Goal: Task Accomplishment & Management: Use online tool/utility

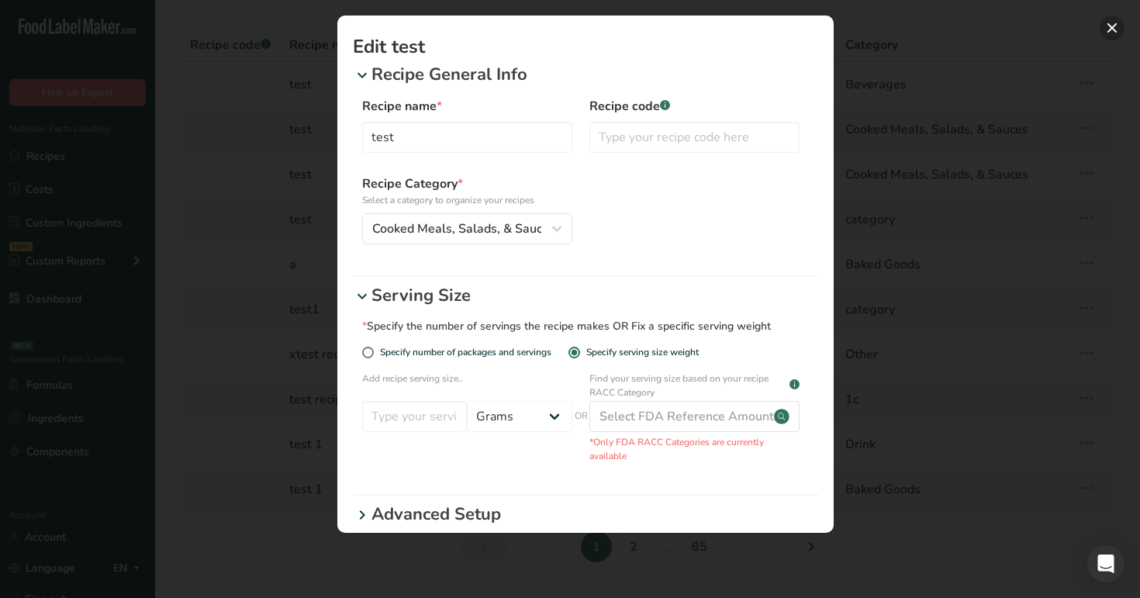
scroll to position [43, 0]
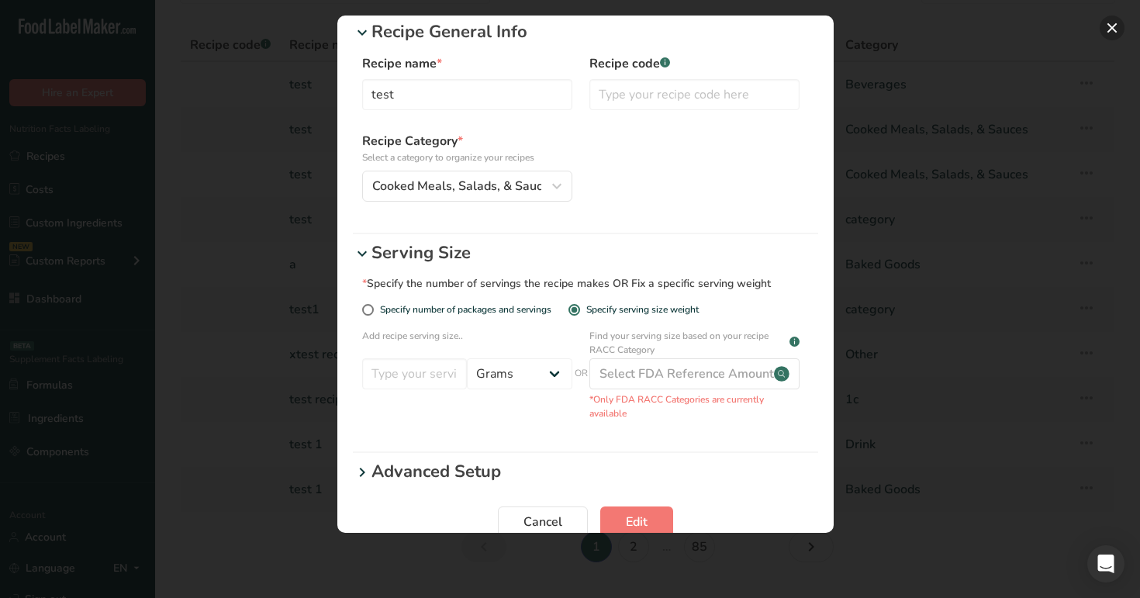
click at [1112, 24] on button "Edit Recipe Modal" at bounding box center [1111, 28] width 25 height 25
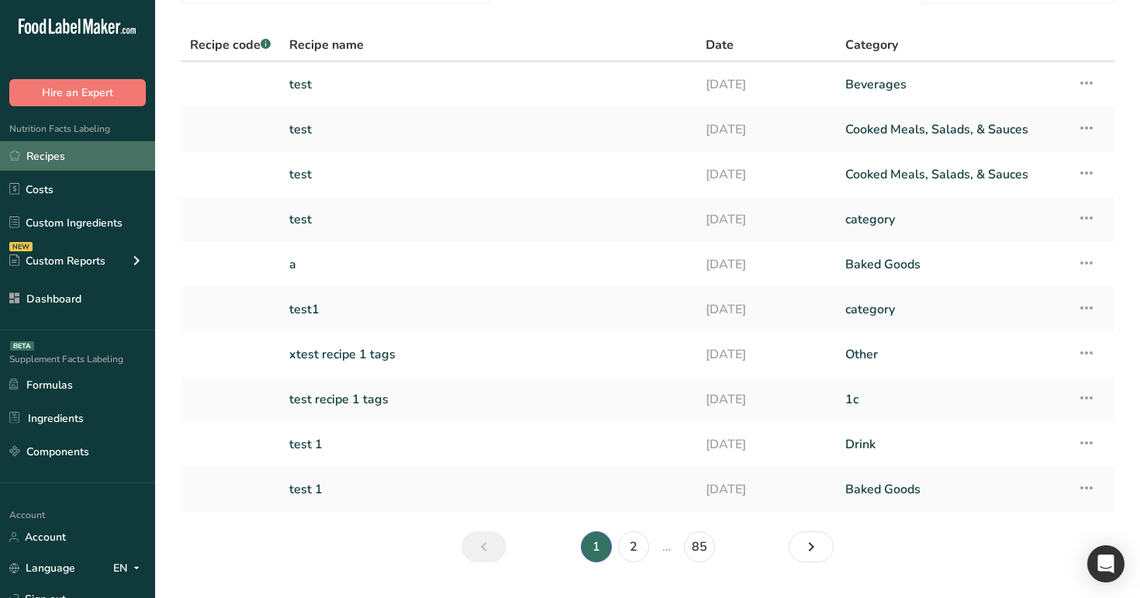
click at [89, 156] on link "Recipes" at bounding box center [77, 155] width 155 height 29
click at [341, 93] on link "test" at bounding box center [488, 84] width 398 height 33
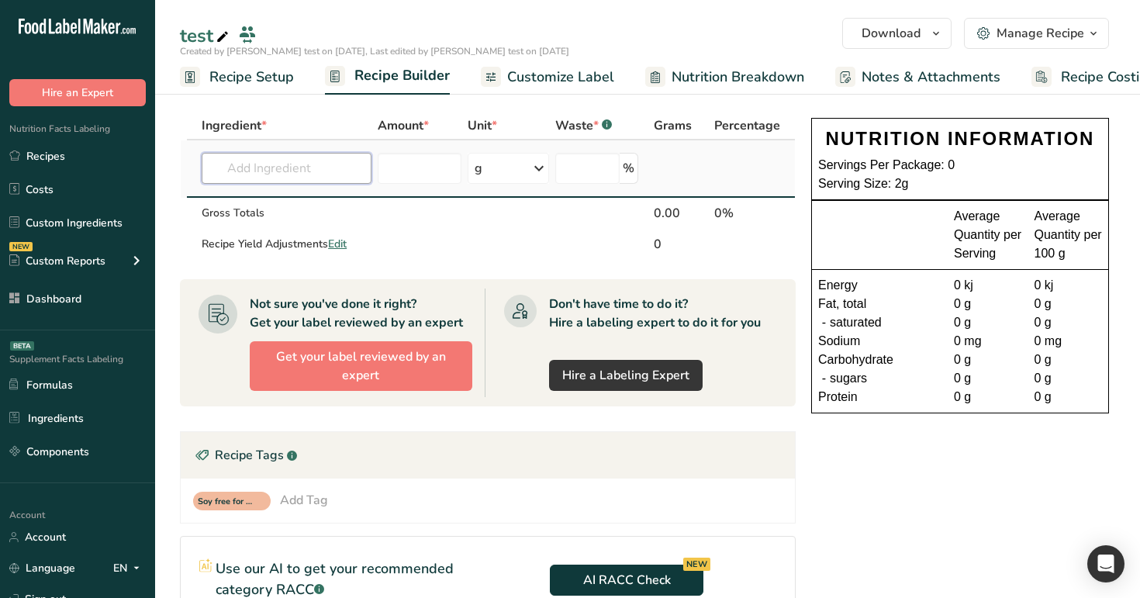
click at [303, 172] on input "text" at bounding box center [287, 168] width 170 height 31
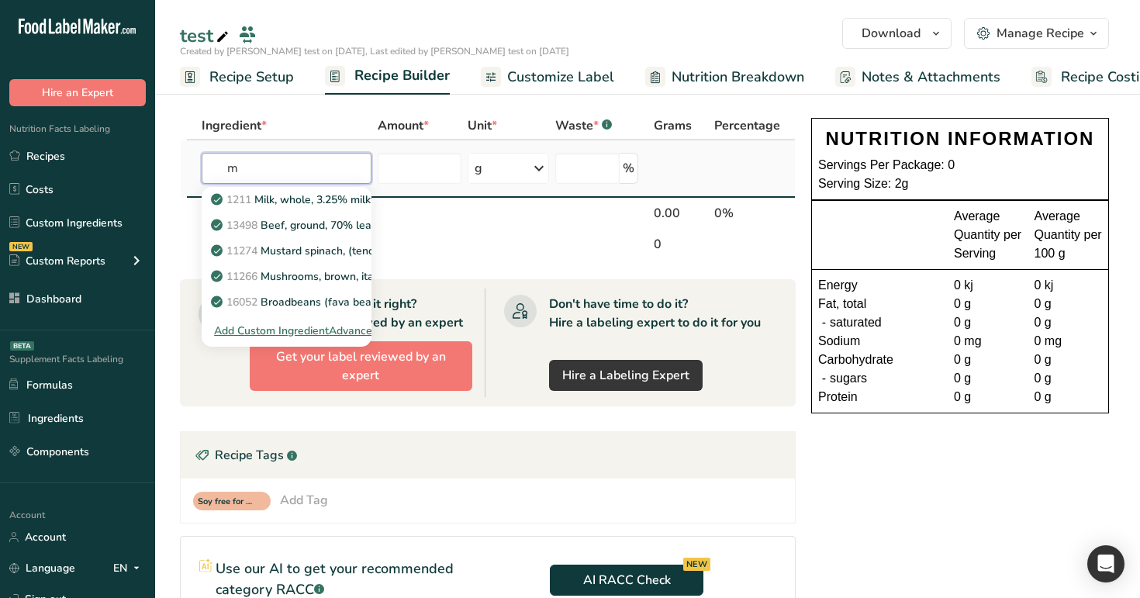
type input "m"
click at [359, 327] on div "Advanced Search" at bounding box center [373, 331] width 88 height 16
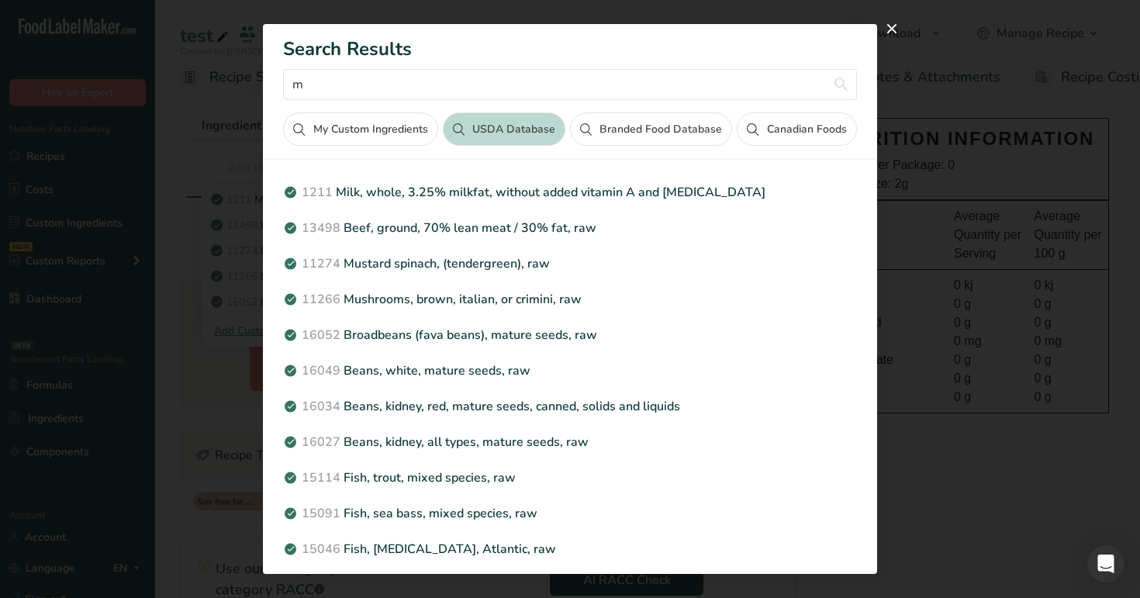
click at [600, 126] on button "Branded Food Database" at bounding box center [651, 128] width 162 height 33
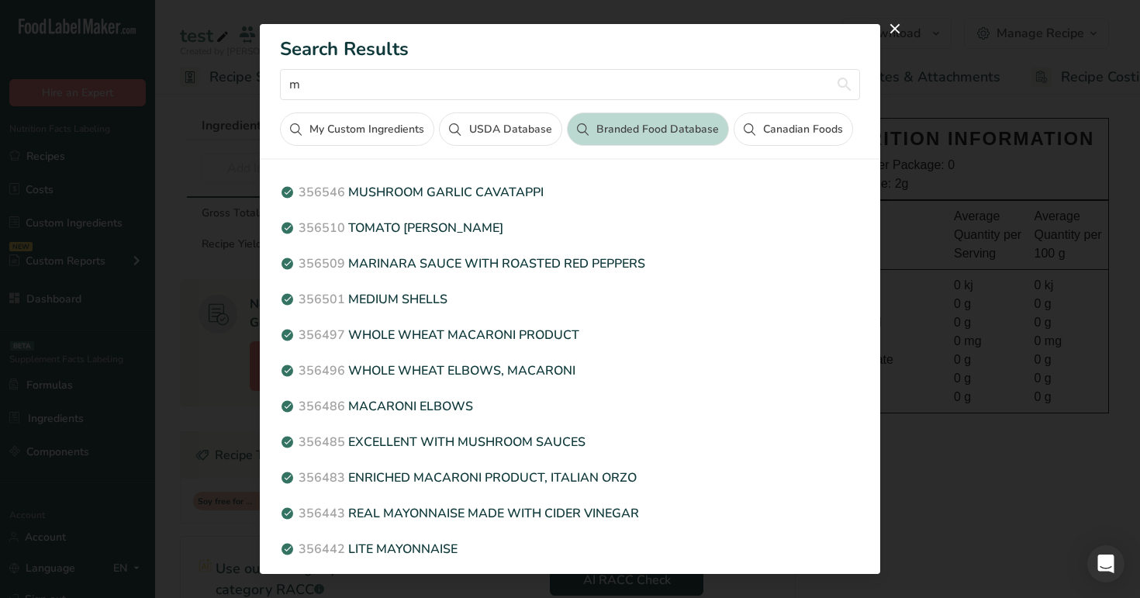
click at [791, 122] on button "Canadian Foods" at bounding box center [792, 128] width 119 height 33
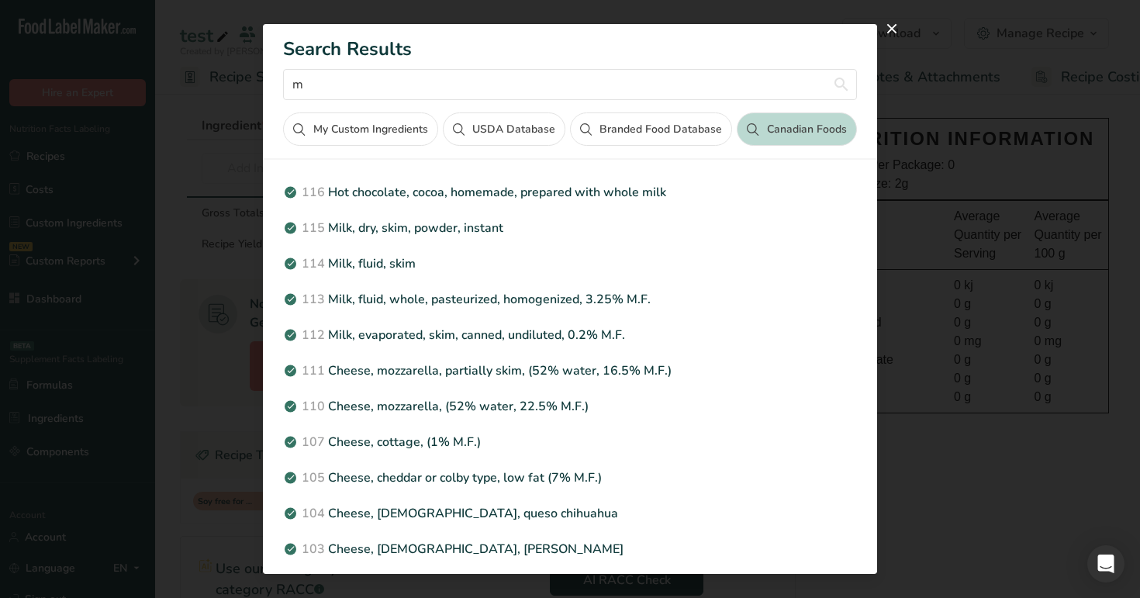
scroll to position [350, 0]
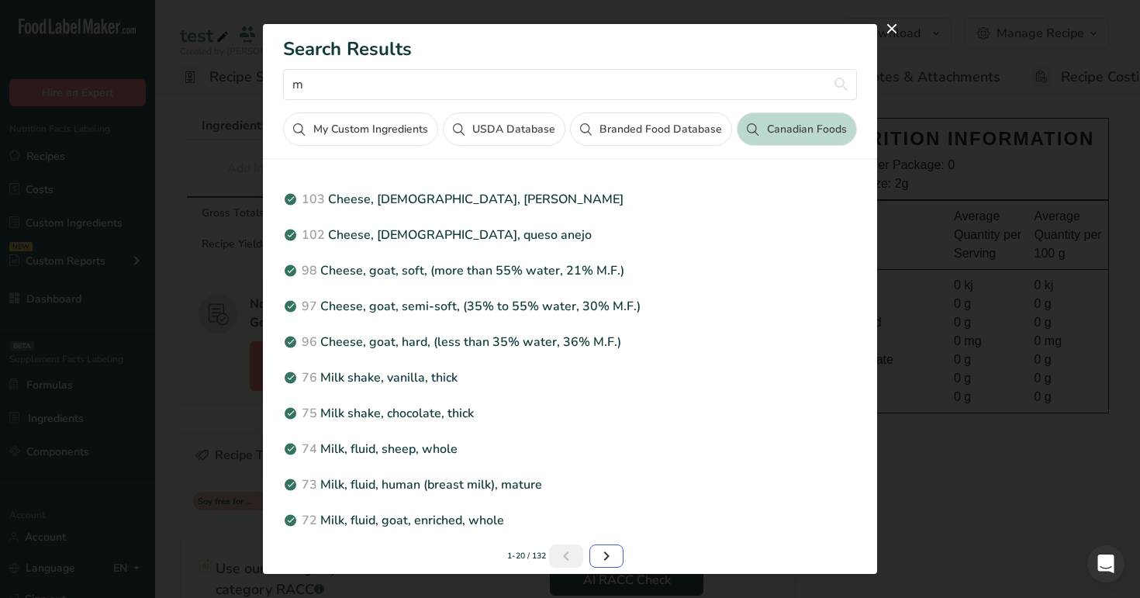
click at [599, 550] on icon "Next page" at bounding box center [606, 556] width 19 height 28
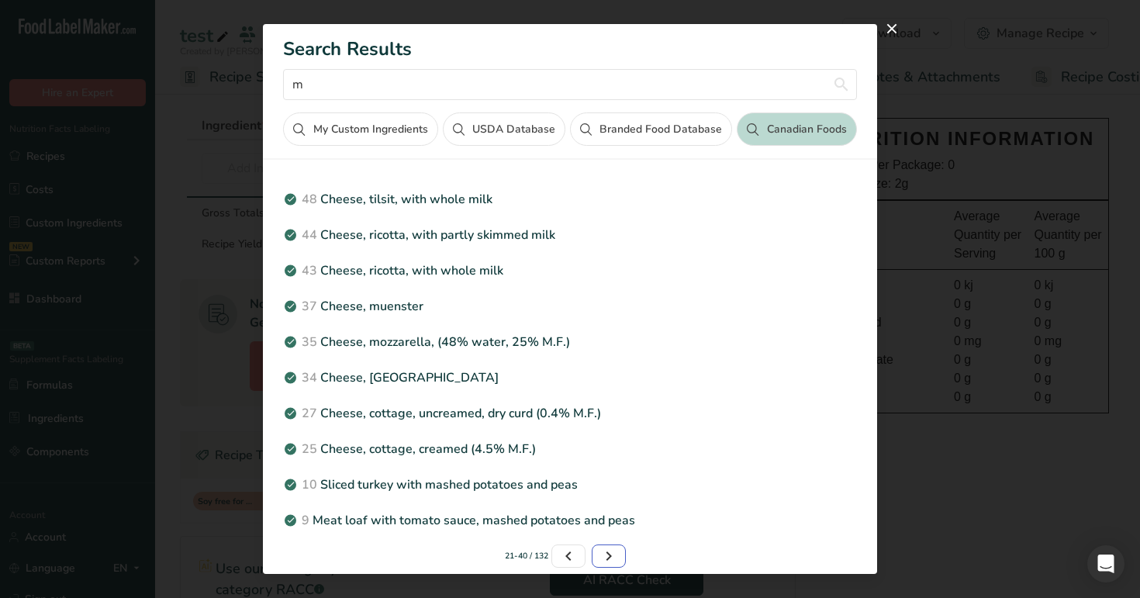
click at [599, 550] on icon "Page 3." at bounding box center [608, 556] width 19 height 28
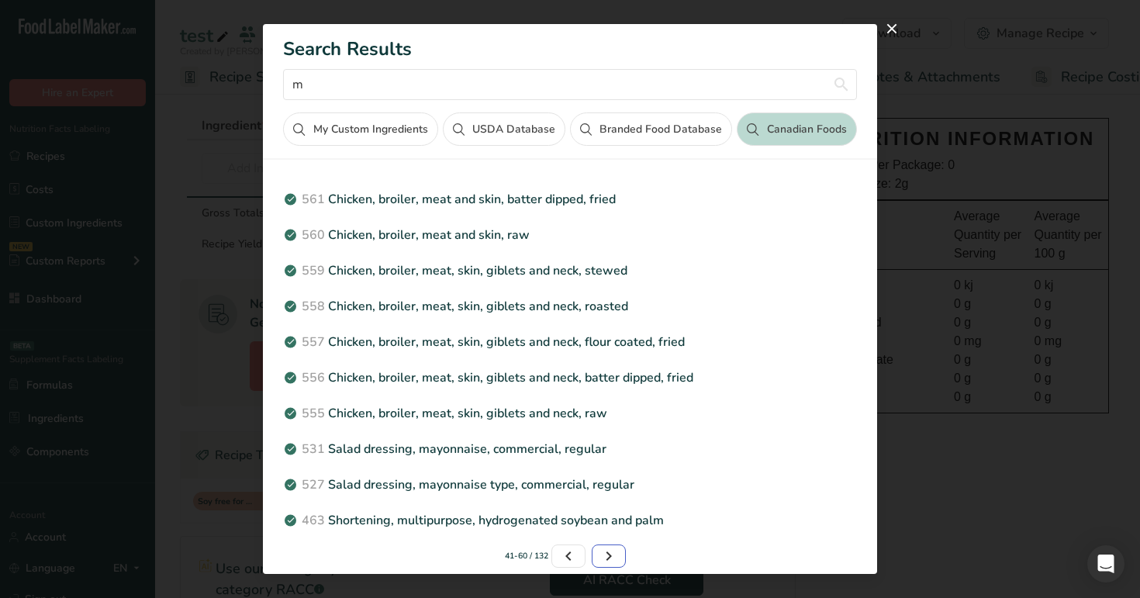
click at [599, 550] on icon "Page 4." at bounding box center [608, 556] width 19 height 28
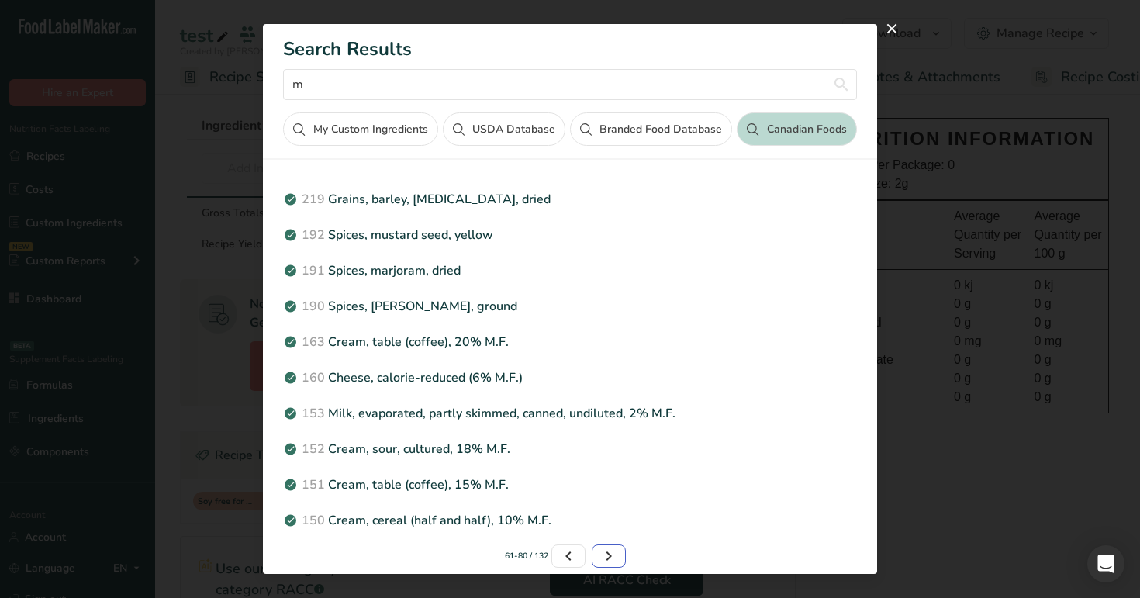
click at [599, 550] on icon "Page 5." at bounding box center [608, 556] width 19 height 28
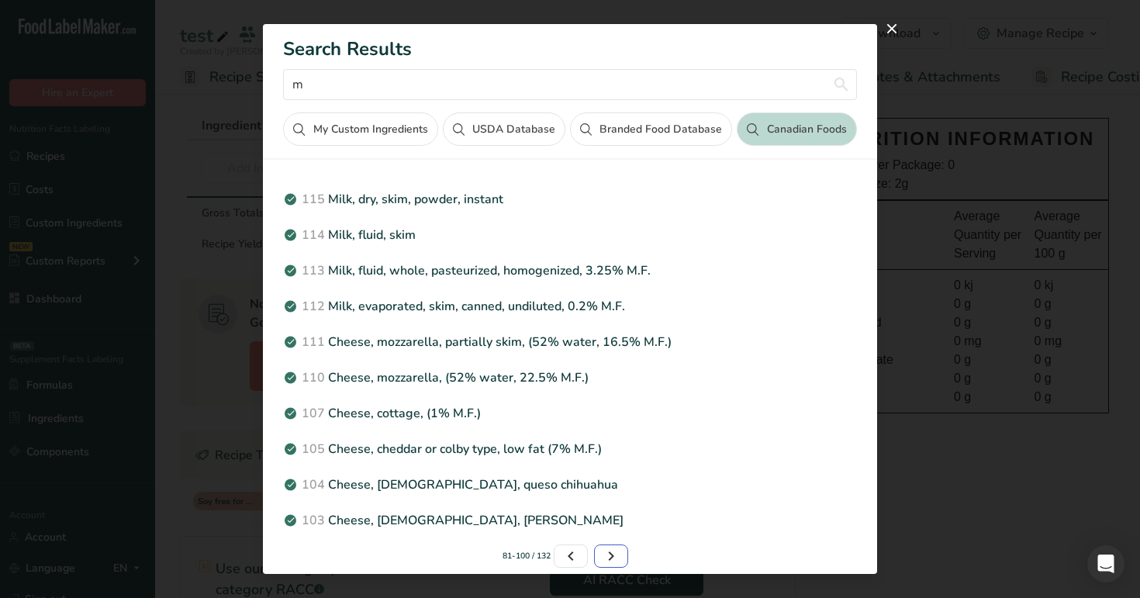
click at [599, 550] on link "Page 6." at bounding box center [611, 555] width 34 height 23
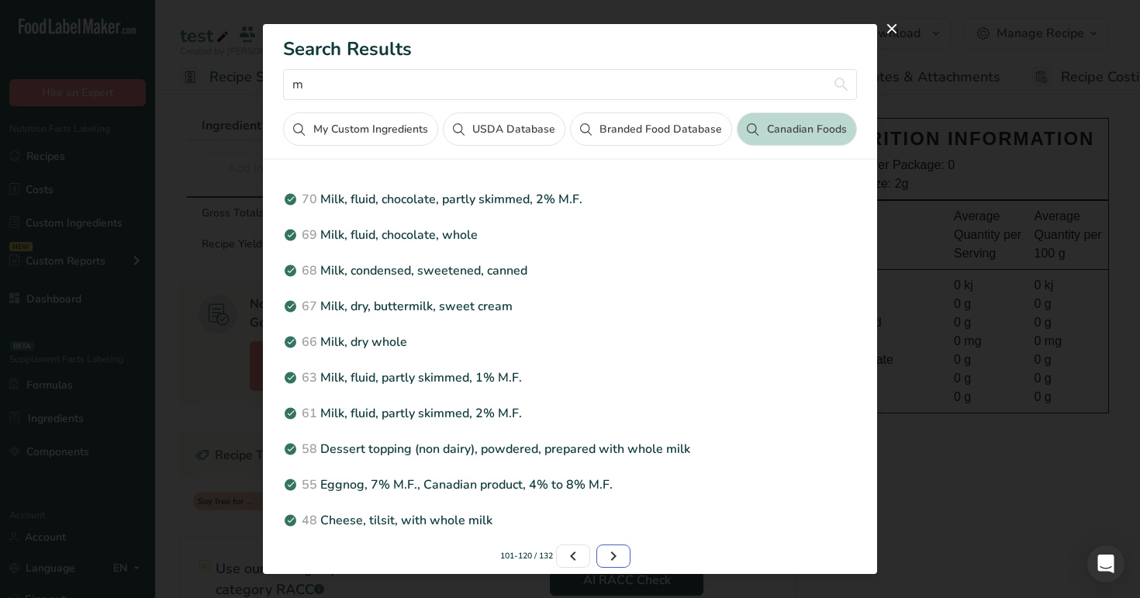
click at [599, 550] on link "Page 7." at bounding box center [613, 555] width 34 height 23
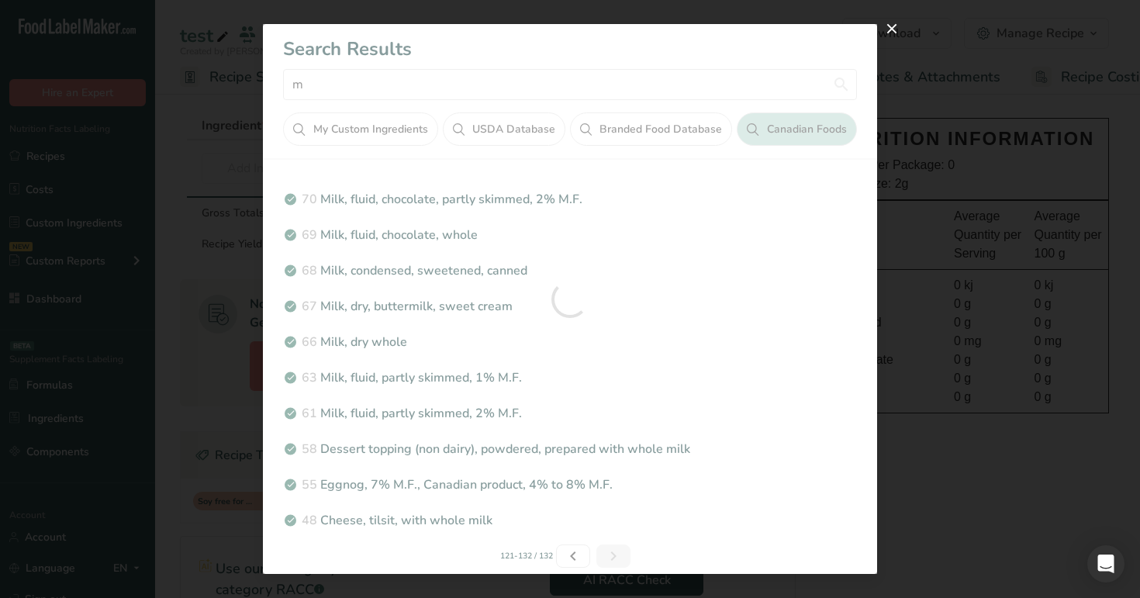
scroll to position [64, 0]
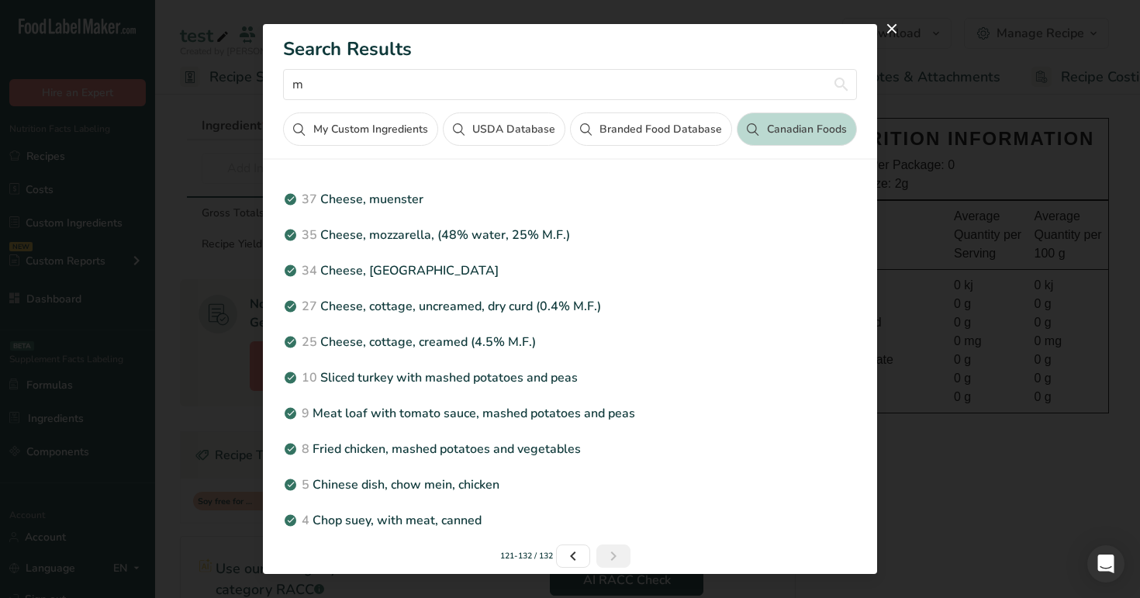
click at [599, 550] on link "Page 8." at bounding box center [613, 555] width 34 height 23
click at [527, 90] on input "m" at bounding box center [569, 84] width 573 height 31
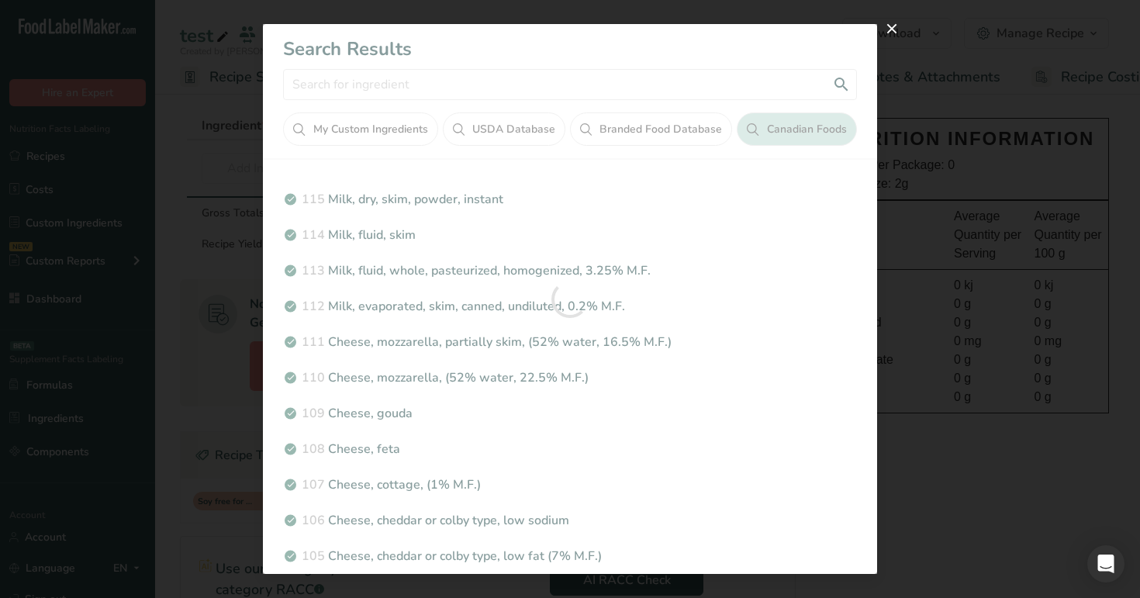
scroll to position [350, 0]
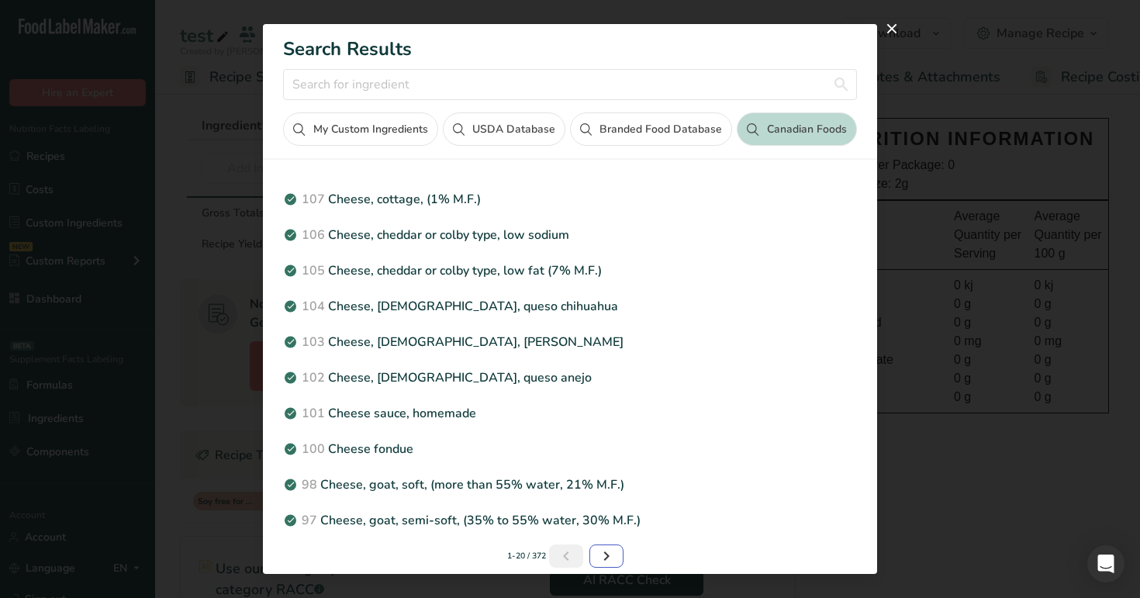
click at [605, 558] on icon "Page 2." at bounding box center [606, 556] width 19 height 28
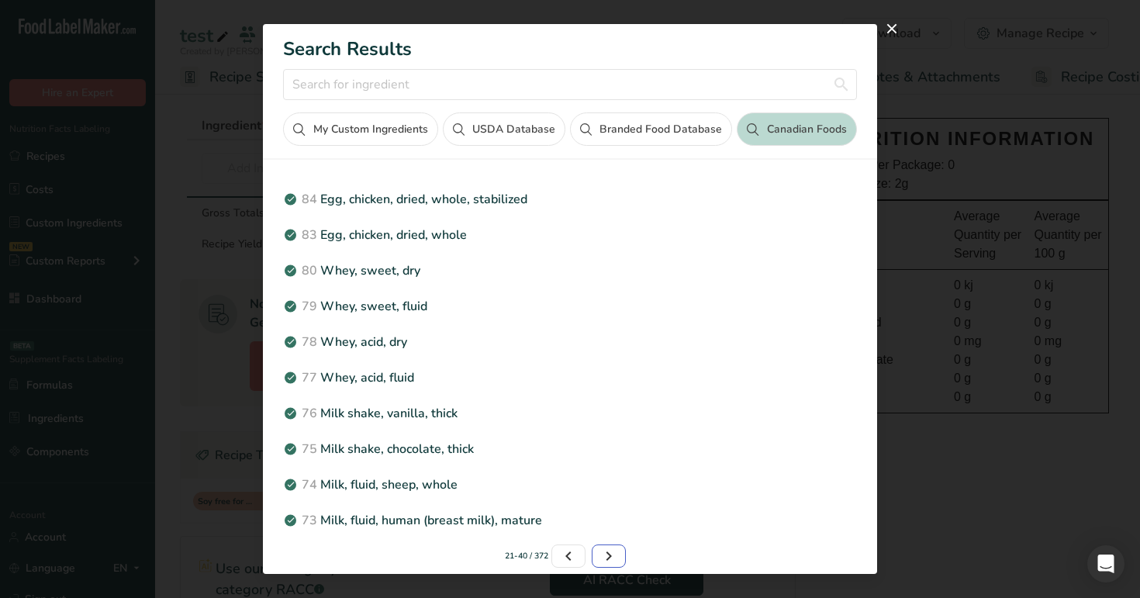
click at [611, 560] on icon "Page 3." at bounding box center [608, 556] width 19 height 28
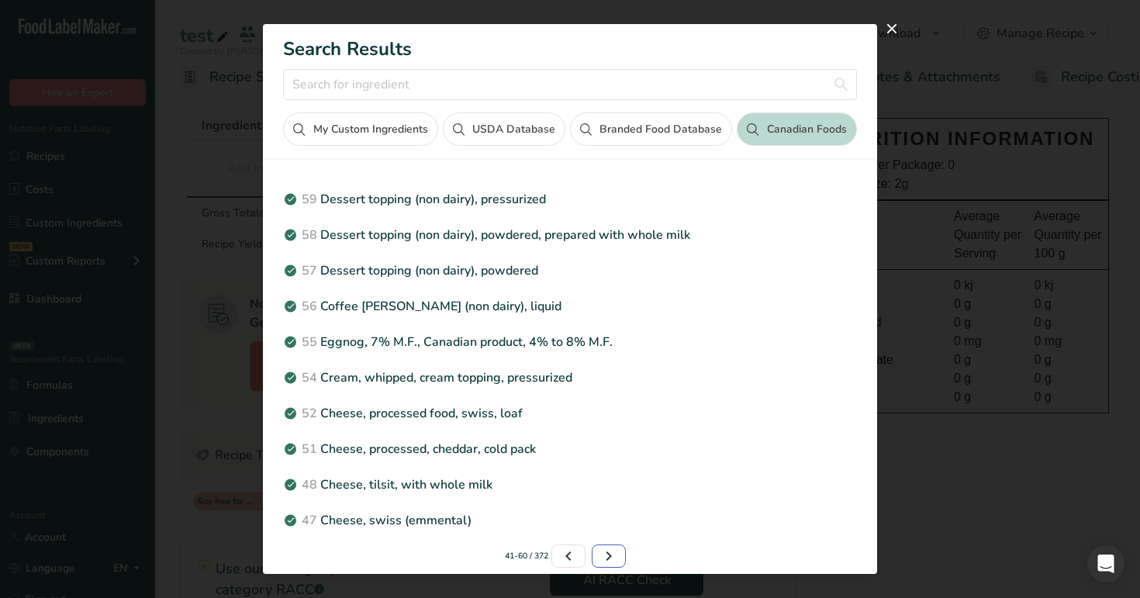
click at [614, 556] on icon "Page 4." at bounding box center [608, 556] width 19 height 28
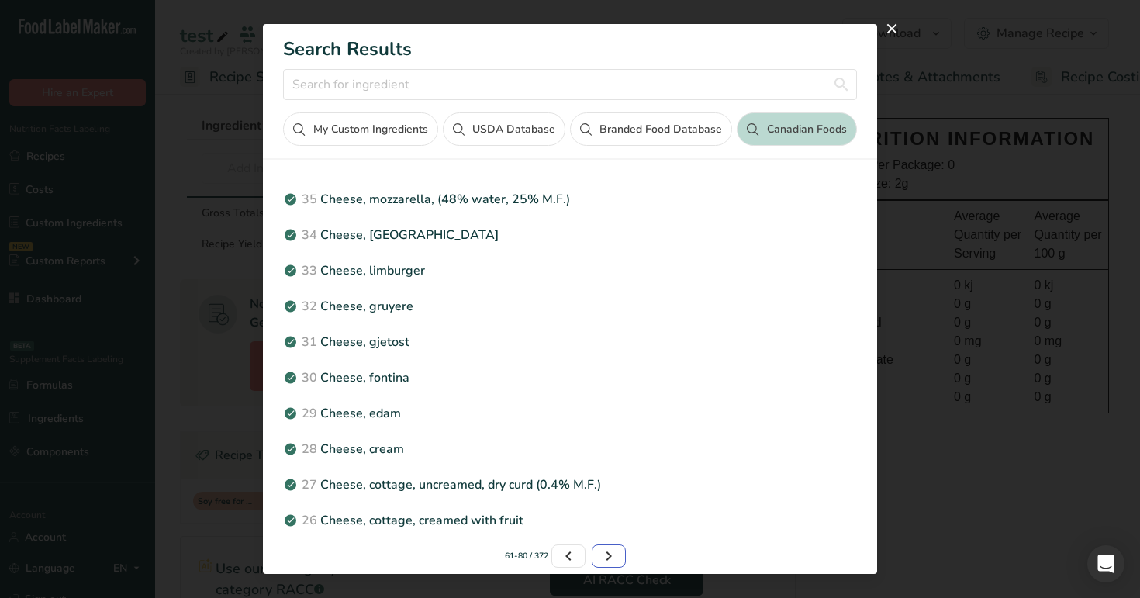
click at [604, 547] on icon "Page 5." at bounding box center [608, 556] width 19 height 28
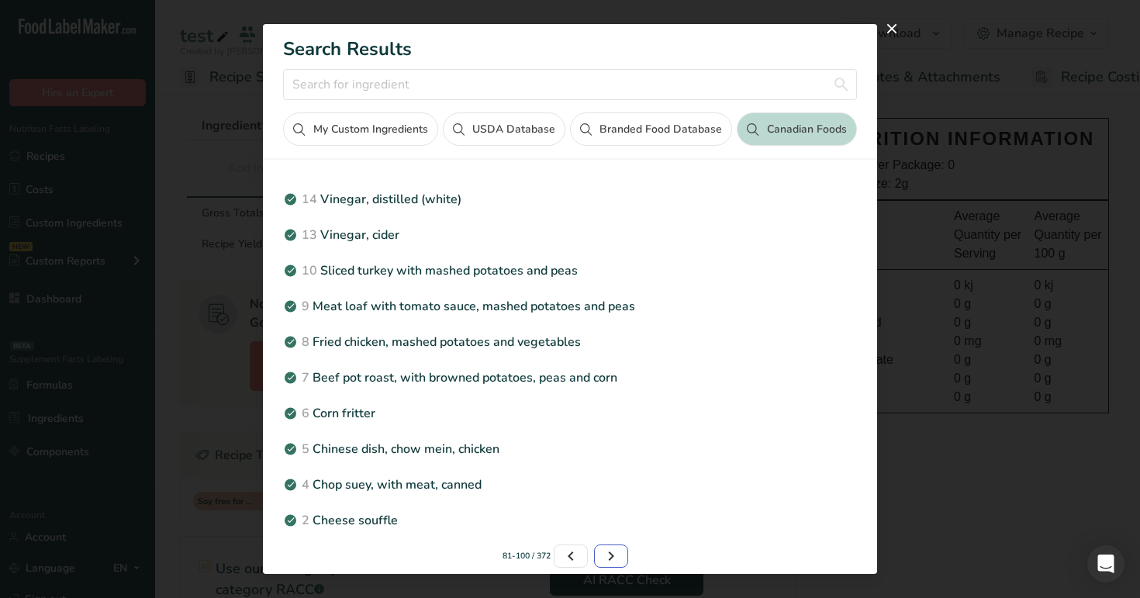
click at [612, 561] on icon "Page 6." at bounding box center [611, 556] width 19 height 28
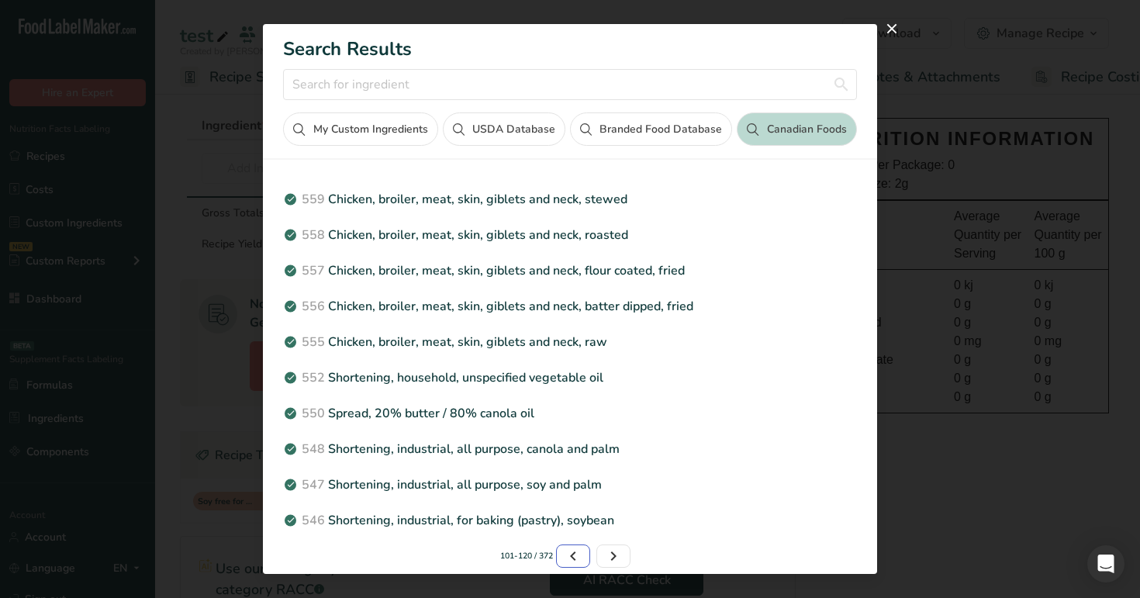
click at [577, 555] on icon "Page 5." at bounding box center [573, 556] width 19 height 28
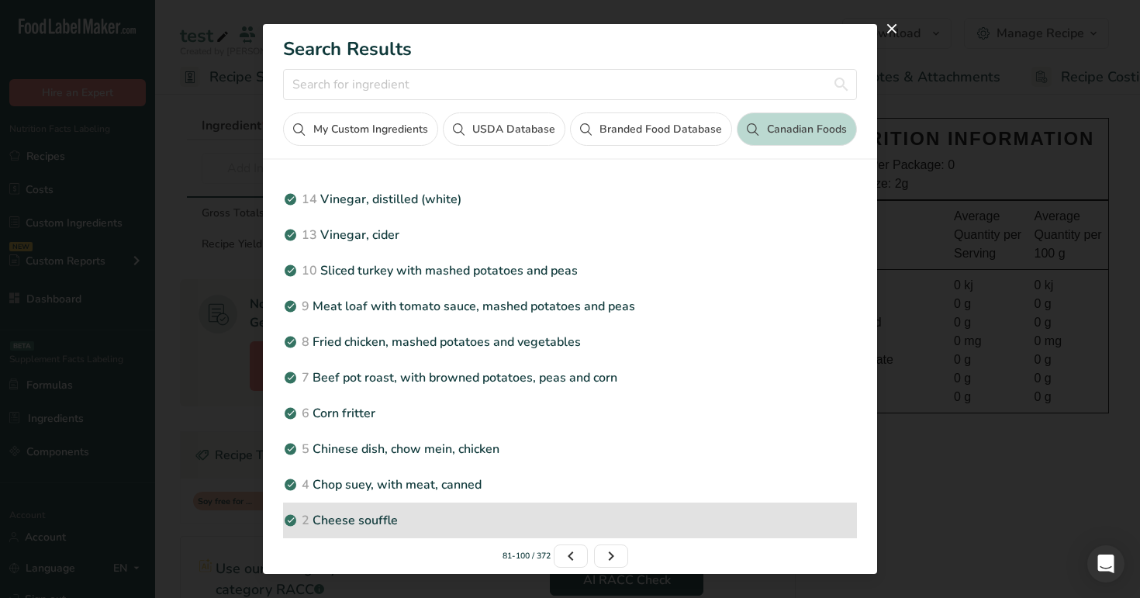
click at [443, 516] on p "2 Cheese souffle" at bounding box center [569, 520] width 573 height 19
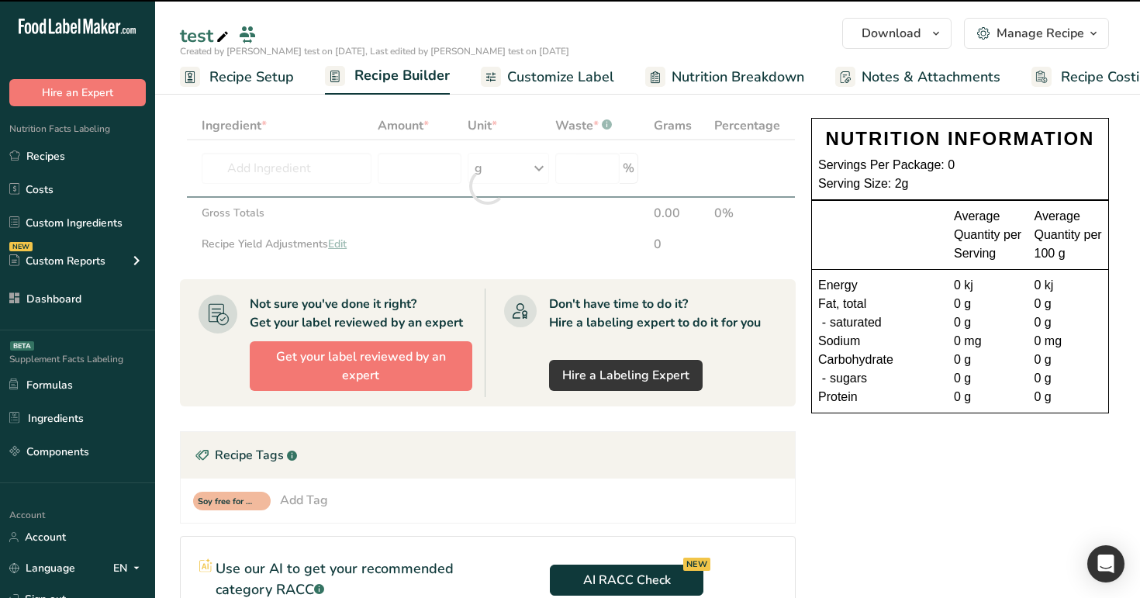
type input "0"
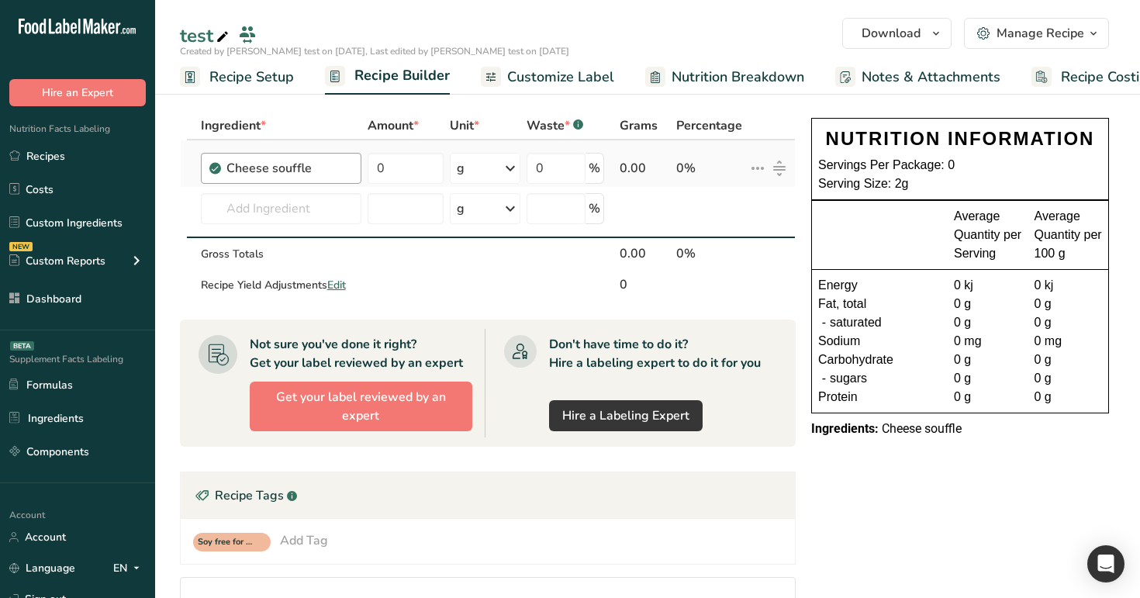
drag, startPoint x: 314, startPoint y: 170, endPoint x: 225, endPoint y: 164, distance: 89.3
click at [225, 164] on div "Cheese souffle" at bounding box center [281, 168] width 161 height 31
copy div "Cheese souffle"
